Goal: Transaction & Acquisition: Book appointment/travel/reservation

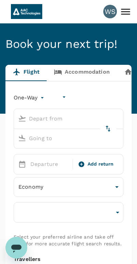
type input "undefined, undefined (any)"
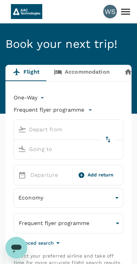
type input "[PERSON_NAME] ([GEOGRAPHIC_DATA])"
type input "Singapore Changi (SIN)"
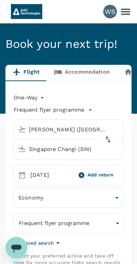
click at [59, 178] on div "[DATE]" at bounding box center [49, 175] width 43 height 14
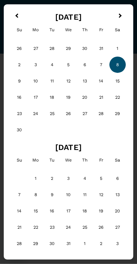
scroll to position [59, 0]
click at [120, 19] on button "Next Month" at bounding box center [120, 16] width 11 height 11
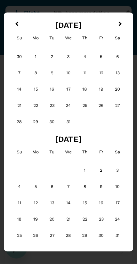
click at [123, 24] on button "Next Month" at bounding box center [120, 24] width 11 height 11
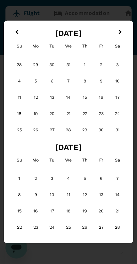
click at [122, 36] on button "Next Month" at bounding box center [120, 32] width 11 height 11
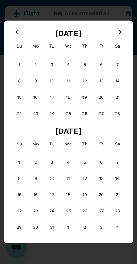
click at [122, 36] on button "Next Month" at bounding box center [120, 32] width 11 height 11
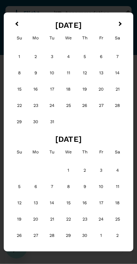
click at [120, 30] on button "Next Month" at bounding box center [120, 24] width 11 height 11
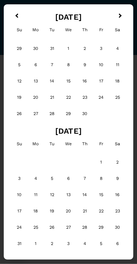
click at [120, 16] on span "Next Month" at bounding box center [120, 16] width 0 height 8
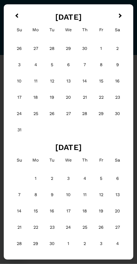
click at [118, 231] on div "27" at bounding box center [117, 227] width 16 height 16
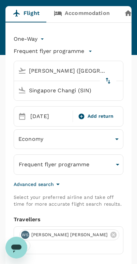
click at [62, 120] on div "[DATE]" at bounding box center [49, 117] width 43 height 14
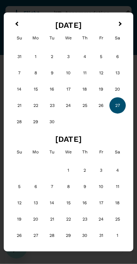
click at [133, 22] on div "Previous Month Next Month [DATE] Su Mo Tu We Th Fr Sa 31 1 2 3 4 5 6 7 8 9 10 1…" at bounding box center [68, 132] width 129 height 239
click at [118, 13] on div "Previous Month Next Month [DATE] Su Mo Tu We Th Fr Sa 31 1 2 3 4 5 6 7 8 9 10 1…" at bounding box center [68, 132] width 129 height 239
click at [39, 89] on div "15" at bounding box center [36, 89] width 16 height 16
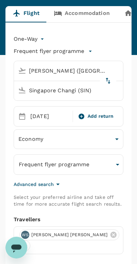
click at [95, 120] on div "Add return" at bounding box center [95, 116] width 43 height 13
type input "roundtrip"
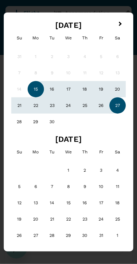
click at [117, 107] on div "27" at bounding box center [117, 105] width 16 height 16
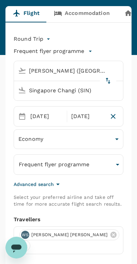
click at [110, 82] on icon "delete" at bounding box center [108, 81] width 8 height 8
type input "Singapore Changi (SIN)"
type input "[PERSON_NAME] ([GEOGRAPHIC_DATA])"
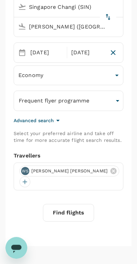
scroll to position [123, 0]
click at [70, 210] on button "Find flights" at bounding box center [68, 213] width 51 height 18
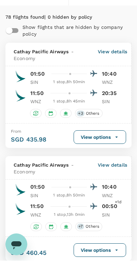
scroll to position [57, 0]
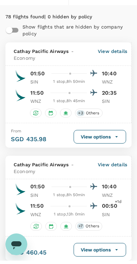
click at [67, 85] on div "1 stop , 8h 50min" at bounding box center [68, 85] width 35 height 7
click at [38, 78] on div "01:50 10:40" at bounding box center [74, 77] width 88 height 10
click at [115, 73] on p "10:40" at bounding box center [110, 77] width 17 height 8
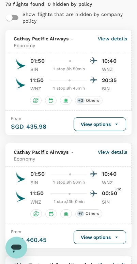
scroll to position [74, 0]
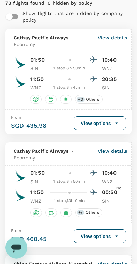
click at [93, 100] on span "Others" at bounding box center [92, 100] width 19 height 6
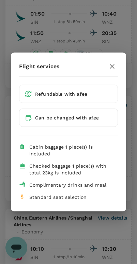
scroll to position [121, 0]
click at [109, 65] on icon "button" at bounding box center [112, 66] width 8 height 8
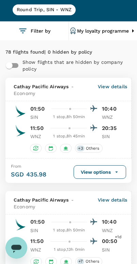
scroll to position [0, 0]
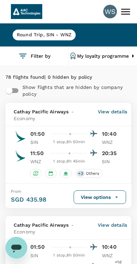
click at [127, 12] on icon at bounding box center [125, 11] width 9 height 6
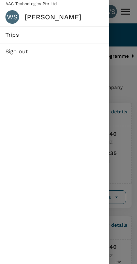
click at [124, 69] on div at bounding box center [68, 132] width 137 height 264
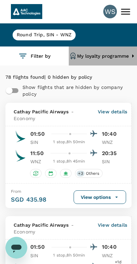
click at [115, 57] on button "My loyalty programme" at bounding box center [103, 56] width 68 height 19
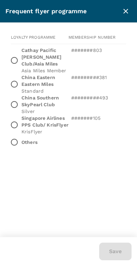
click at [129, 11] on icon "close" at bounding box center [125, 11] width 8 height 8
